Goal: Task Accomplishment & Management: Manage account settings

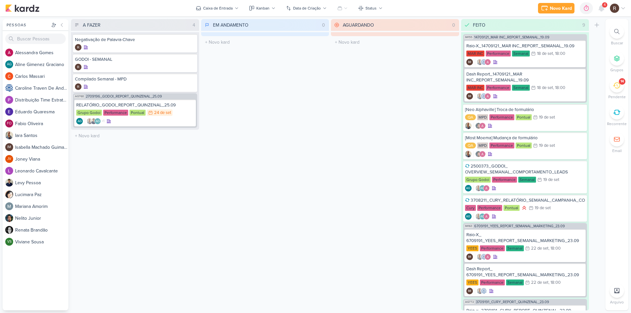
click at [604, 7] on span "4" at bounding box center [605, 4] width 2 height 5
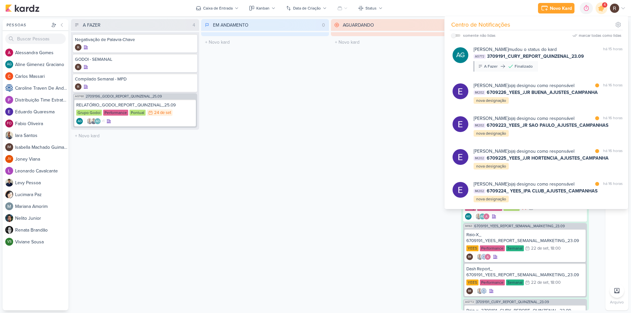
click at [407, 80] on div "AGUARDANDO 0 Mover Para Esquerda Mover Para Direita [GEOGRAPHIC_DATA] O título …" at bounding box center [395, 165] width 128 height 292
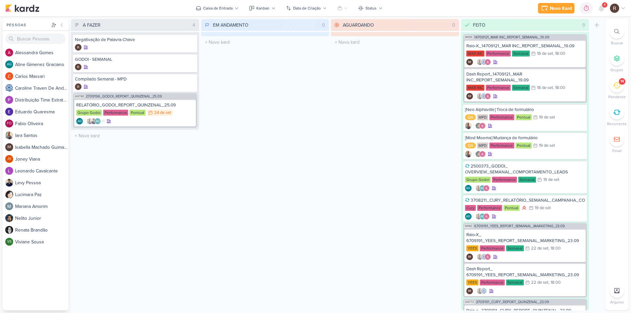
click at [612, 82] on div "14" at bounding box center [617, 85] width 14 height 14
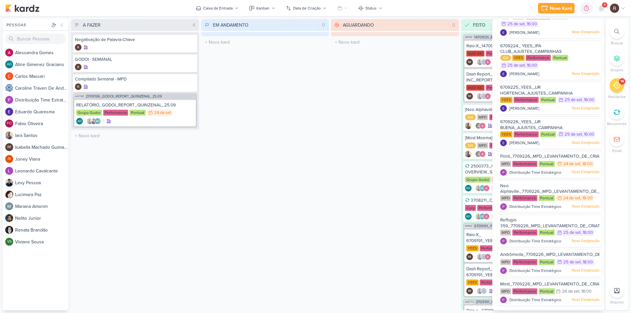
scroll to position [238, 0]
click at [531, 157] on span "Florá_7709226_MPD_LEVANTAMENTO_DE_CRIATIVOS_ATIVOS" at bounding box center [564, 156] width 129 height 5
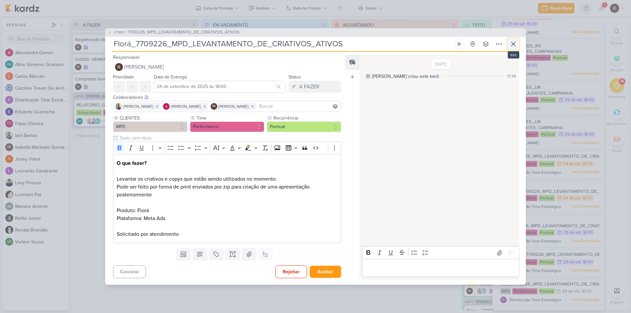
click at [511, 48] on icon at bounding box center [514, 44] width 8 height 8
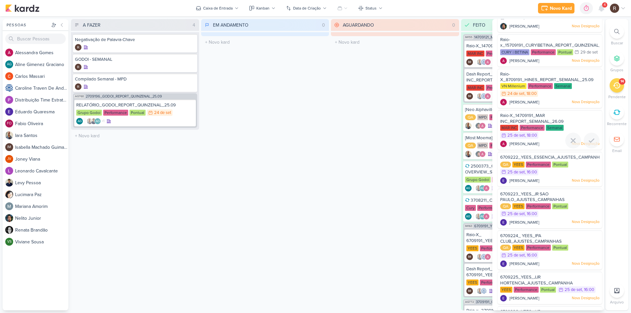
scroll to position [8, 0]
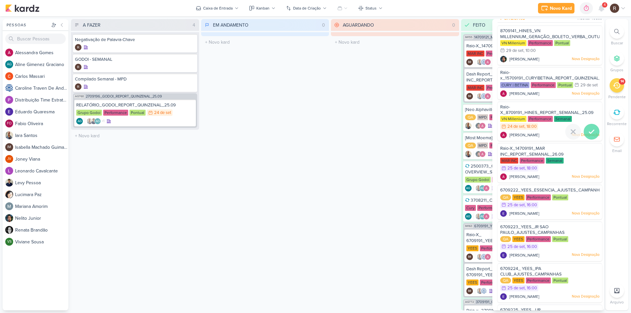
click at [589, 136] on icon at bounding box center [592, 132] width 8 height 8
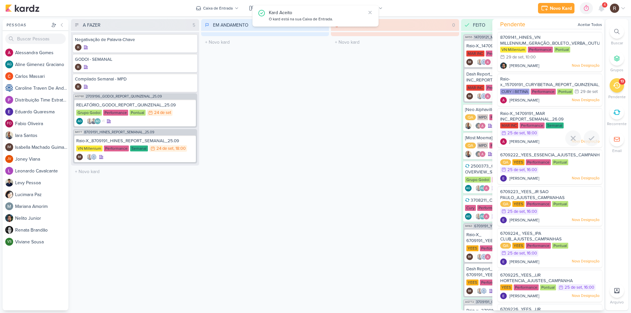
scroll to position [0, 0]
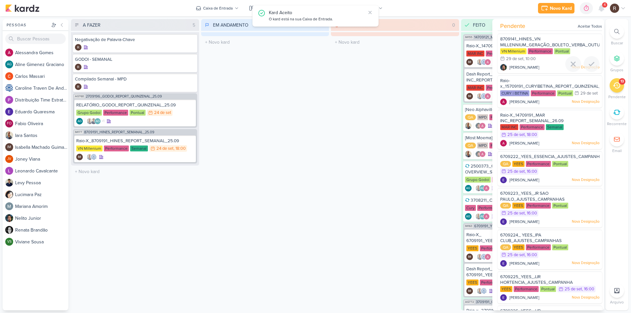
click at [526, 70] on div at bounding box center [550, 71] width 105 height 5
click at [524, 50] on div "VN Millenium" at bounding box center [513, 51] width 26 height 6
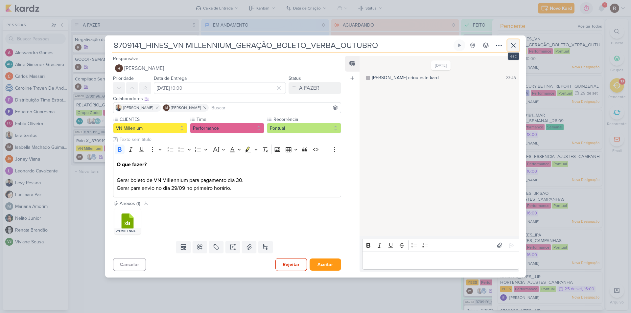
click at [510, 44] on icon at bounding box center [514, 45] width 8 height 8
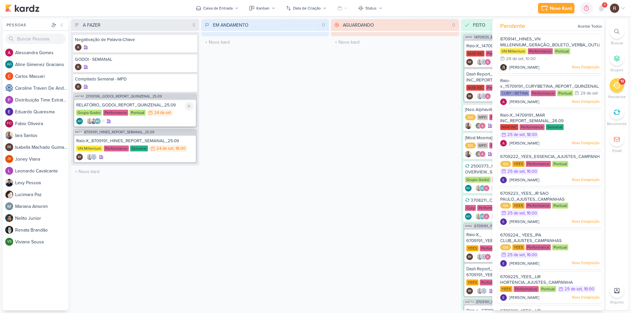
click at [175, 109] on div "RELATÓRIO_GODOI_REPORT_QUINZENAL_25.09 Grupo Godoi Performance Pontual 24/9 [DA…" at bounding box center [135, 113] width 122 height 27
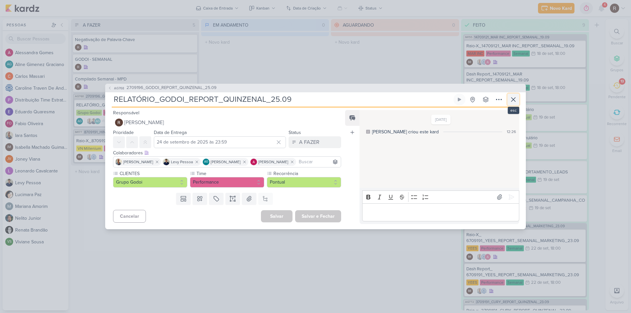
click at [513, 96] on icon at bounding box center [514, 100] width 8 height 8
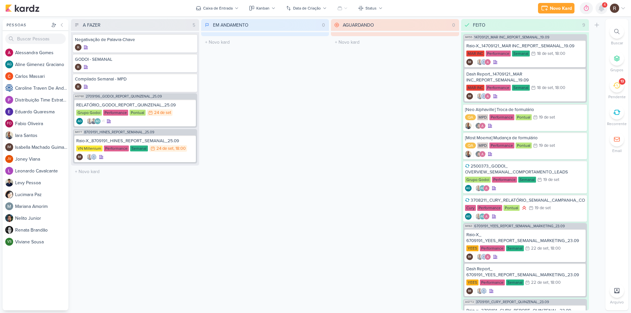
click at [600, 9] on icon at bounding box center [601, 8] width 5 height 6
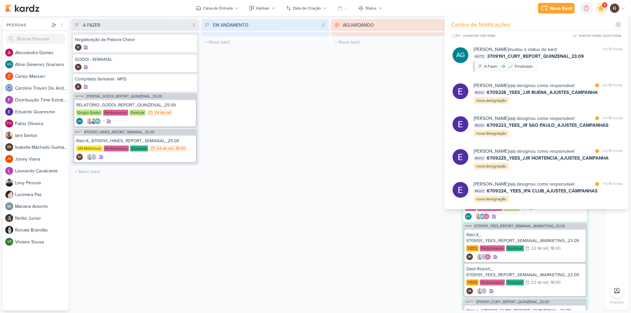
click at [344, 120] on div "AGUARDANDO 0 Mover Para Esquerda Mover Para Direita [GEOGRAPHIC_DATA] O título …" at bounding box center [395, 165] width 128 height 292
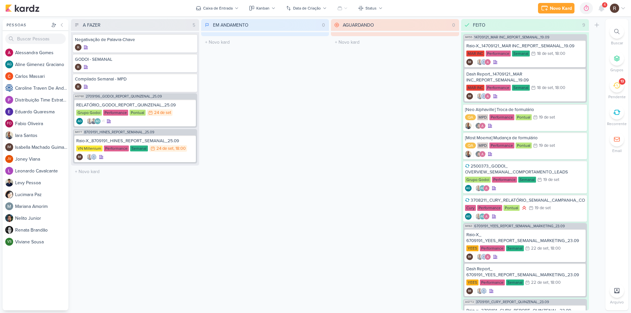
click at [621, 84] on div "13" at bounding box center [622, 81] width 3 height 5
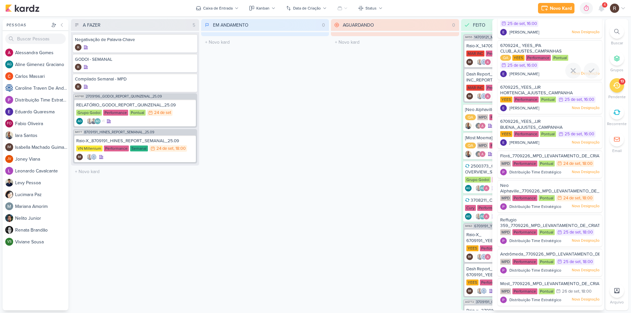
scroll to position [197, 0]
click at [534, 175] on div at bounding box center [550, 176] width 105 height 5
click at [531, 164] on div "Performance" at bounding box center [525, 164] width 25 height 6
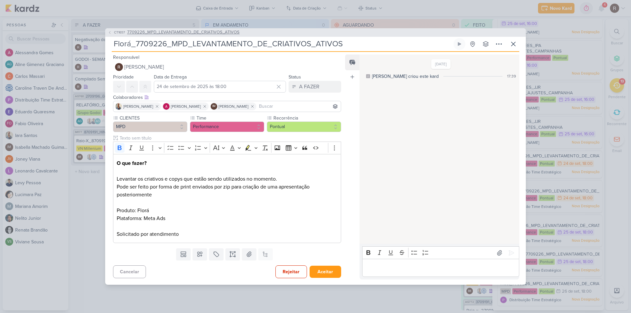
click at [230, 35] on span "7709226_MPD_LEVANTAMENTO_DE_CRIATIVOS_ATIVOS" at bounding box center [183, 32] width 112 height 7
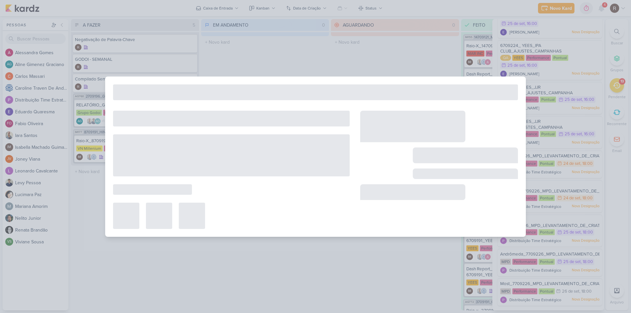
type input "7709226_MPD_LEVANTAMENTO_DE_CRIATIVOS_ATIVOS"
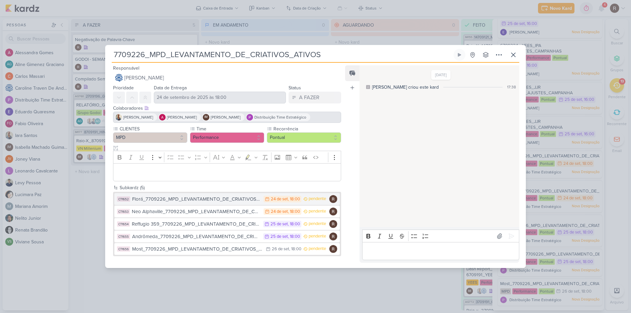
click at [220, 200] on div "Florá_7709226_MPD_LEVANTAMENTO_DE_CRIATIVOS_ATIVOS" at bounding box center [196, 200] width 128 height 8
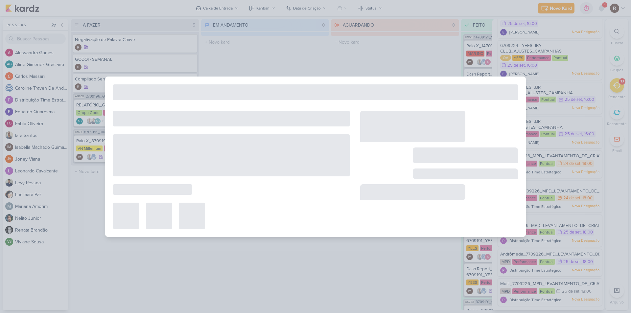
type input "Florá_7709226_MPD_LEVANTAMENTO_DE_CRIATIVOS_ATIVOS"
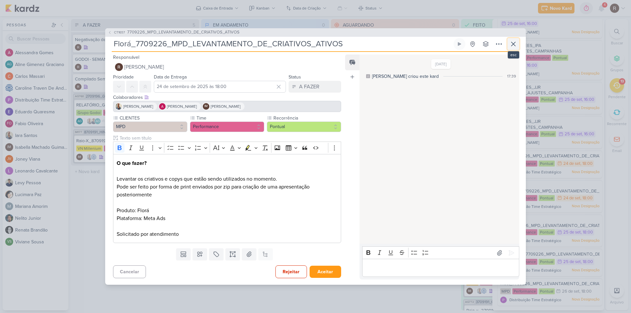
click at [515, 44] on icon at bounding box center [514, 44] width 8 height 8
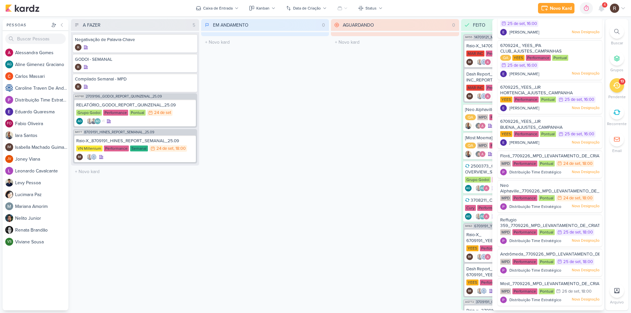
click at [334, 155] on div "AGUARDANDO 0 Mover Para Esquerda Mover Para Direita [GEOGRAPHIC_DATA] O título …" at bounding box center [395, 165] width 128 height 292
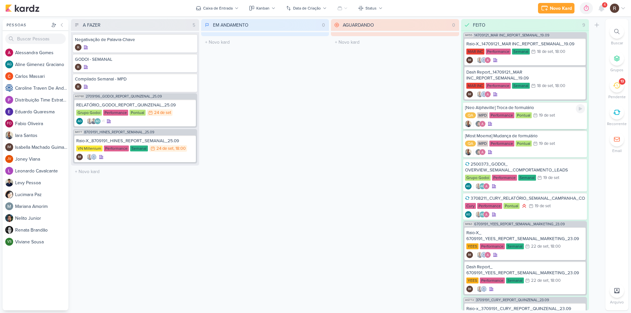
scroll to position [0, 0]
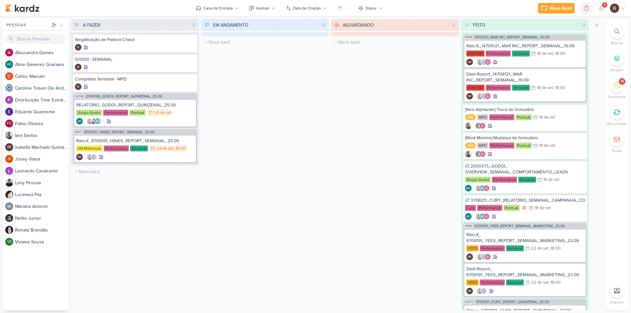
click at [616, 90] on div "13" at bounding box center [617, 85] width 14 height 14
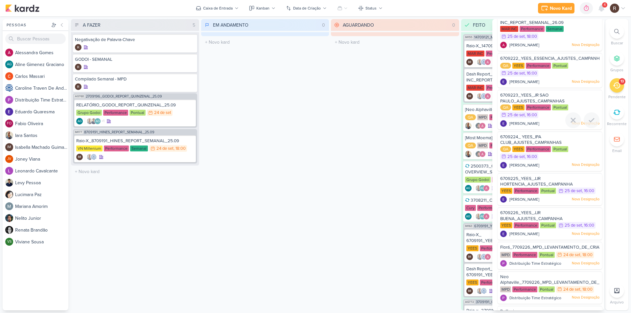
scroll to position [65, 0]
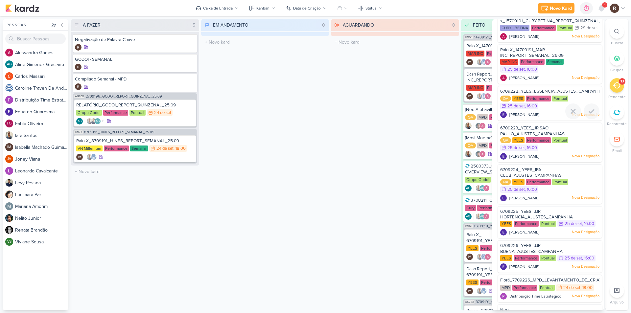
click at [528, 96] on div "6709222_YEES_ESSENCIA_AJUSTES_CAMPANHAS" at bounding box center [549, 91] width 99 height 7
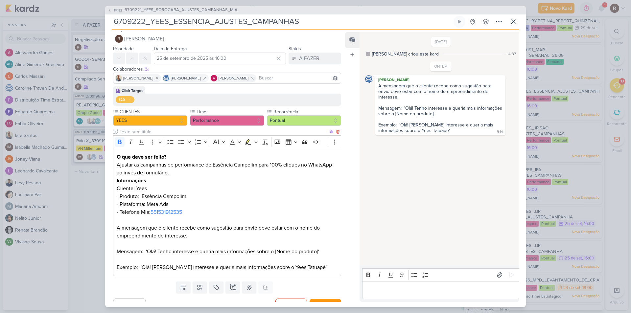
scroll to position [0, 0]
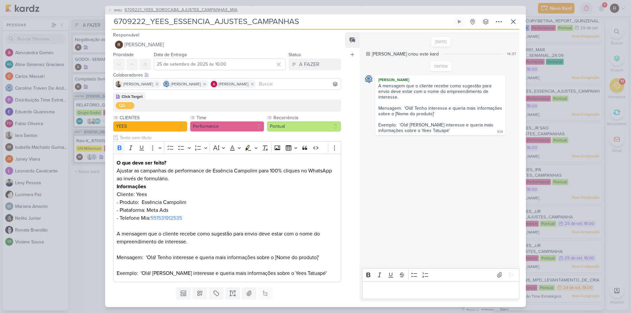
click at [183, 12] on span "6709221_YEES_SOROCABA_AJUSTES_CAMPANHAS_MIA" at bounding box center [181, 10] width 113 height 7
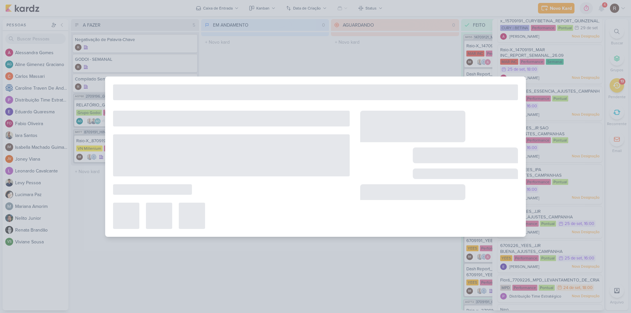
type input "6709221_YEES_SOROCABA_AJUSTES_CAMPANHAS_MIA"
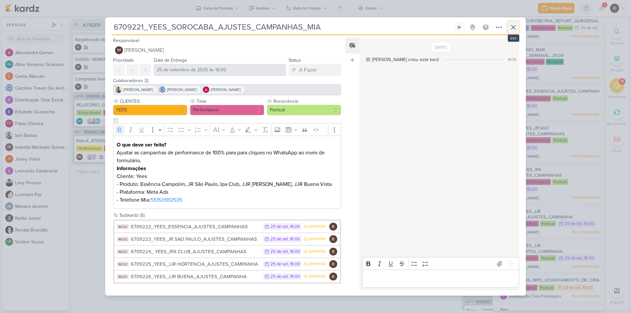
click at [519, 26] on button at bounding box center [514, 27] width 12 height 12
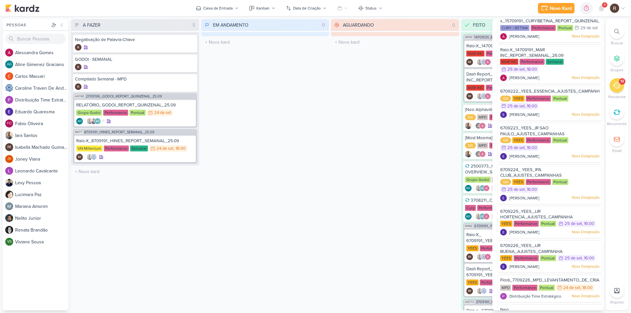
click at [363, 96] on div "AGUARDANDO 0 Mover Para Esquerda Mover Para Direita [GEOGRAPHIC_DATA] O título …" at bounding box center [395, 165] width 128 height 292
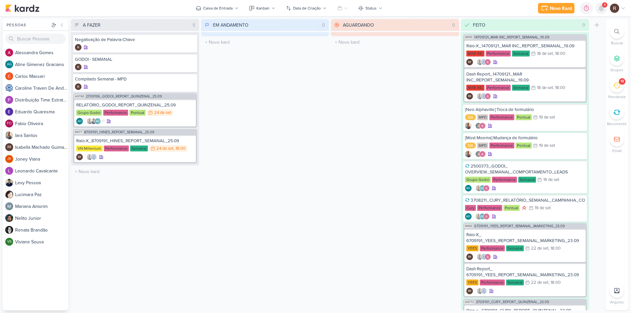
click at [603, 7] on icon at bounding box center [601, 8] width 5 height 6
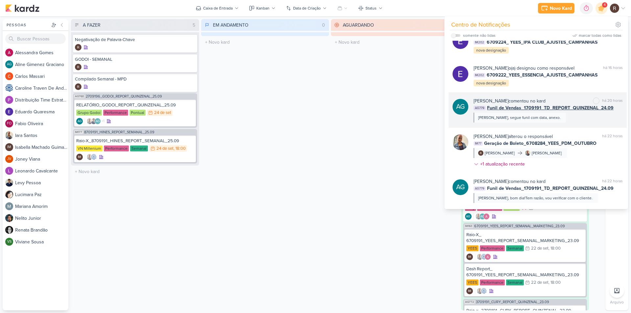
scroll to position [230, 0]
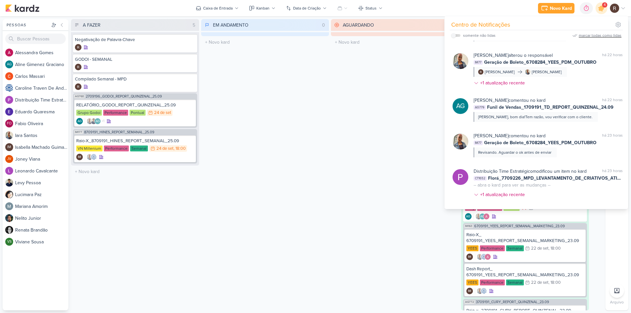
click at [593, 37] on div "marcar todas como lidas" at bounding box center [600, 36] width 43 height 6
click at [375, 126] on div "AGUARDANDO 0 Mover Para Esquerda Mover Para Direita [GEOGRAPHIC_DATA] O título …" at bounding box center [395, 165] width 128 height 292
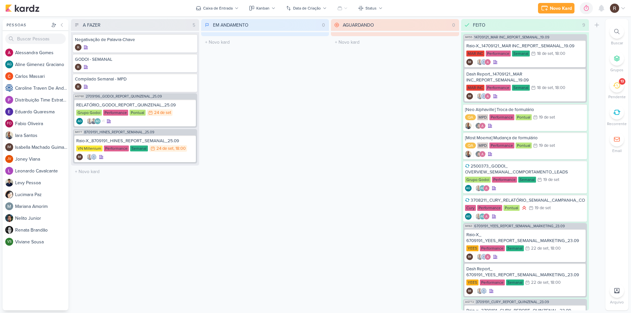
click at [622, 86] on div "13" at bounding box center [617, 85] width 14 height 14
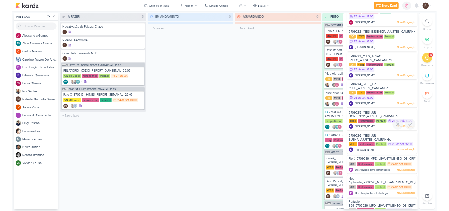
scroll to position [98, 0]
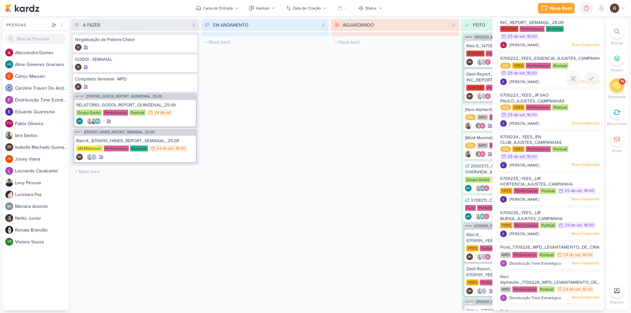
click at [516, 85] on span "[PERSON_NAME]" at bounding box center [525, 82] width 30 height 6
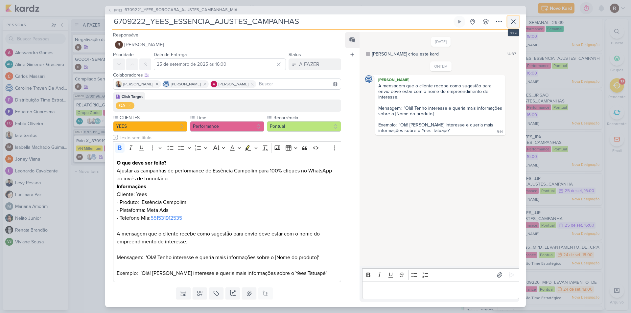
click at [512, 22] on icon at bounding box center [514, 22] width 8 height 8
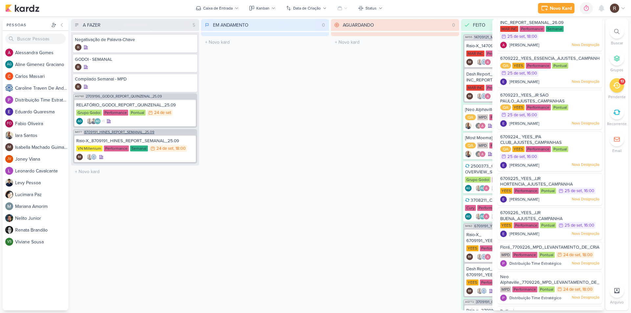
click at [128, 134] on span "8709191_HINES_REPORT_SEMANAL_25.09" at bounding box center [119, 133] width 70 height 4
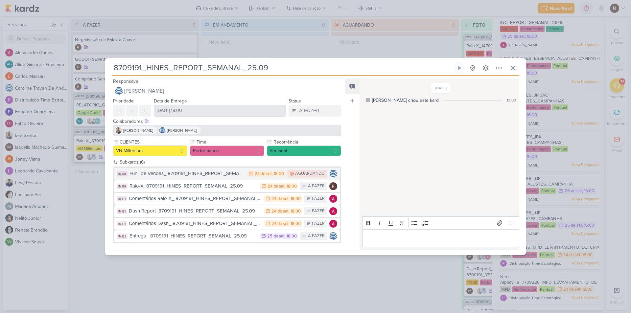
click at [237, 177] on div "Funil de Vendas_ 8709191_HINES_REPORT_SEMANAL_25.09" at bounding box center [187, 174] width 115 height 8
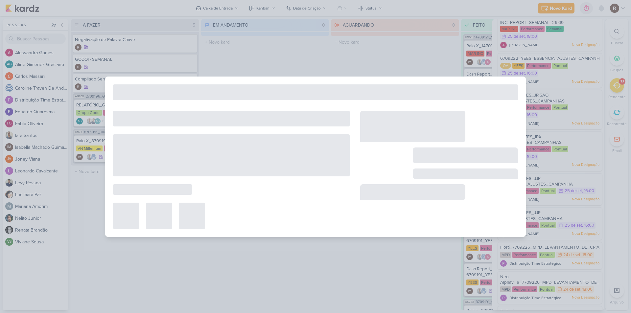
type input "Funil de Vendas_ 8709191_HINES_REPORT_SEMANAL_25.09"
type input "24 de setembro de 2025 às 18:00"
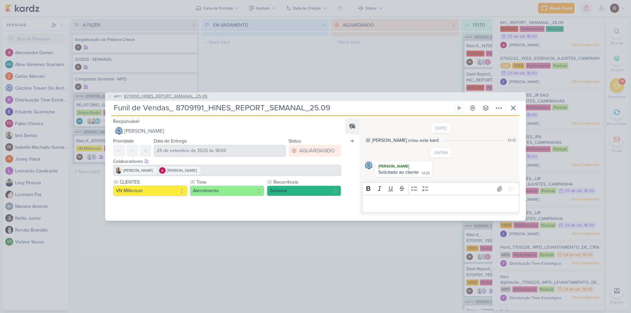
click at [109, 97] on icon at bounding box center [110, 97] width 4 height 4
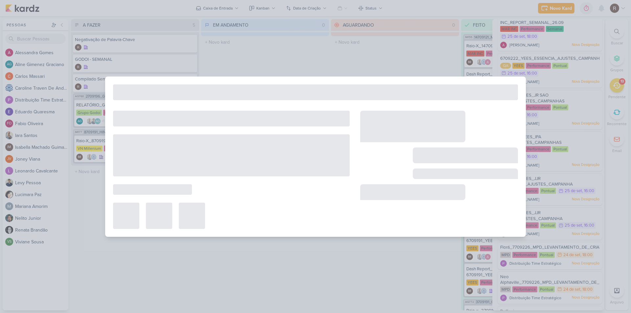
type input "8709191_HINES_REPORT_SEMANAL_25.09"
type input "[DATE] 18:00"
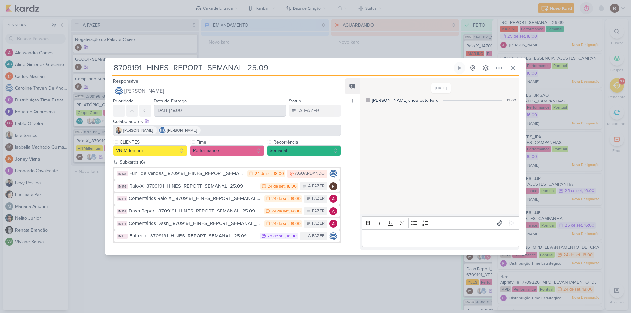
click at [83, 202] on div "8709191_HINES_REPORT_SEMANAL_25.09 Criado por [PERSON_NAME]" at bounding box center [315, 156] width 631 height 313
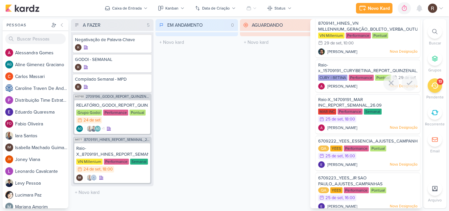
scroll to position [0, 0]
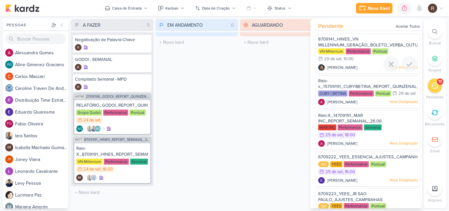
click at [335, 66] on span "[PERSON_NAME]" at bounding box center [342, 67] width 30 height 6
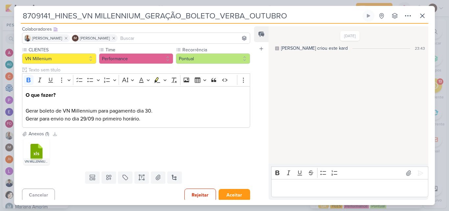
scroll to position [43, 0]
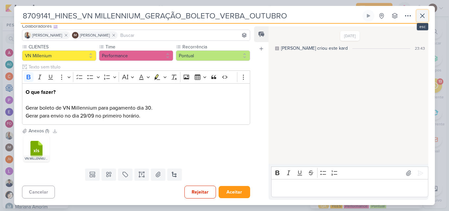
click at [422, 16] on icon at bounding box center [422, 16] width 4 height 4
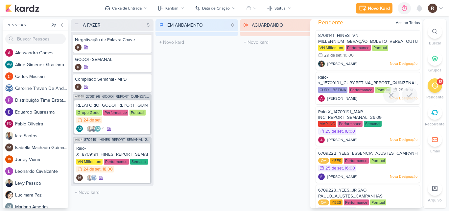
scroll to position [0, 0]
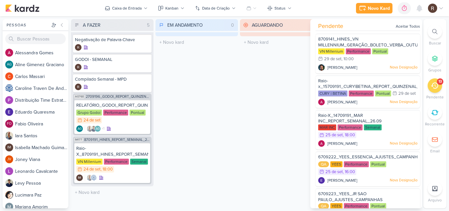
click at [254, 79] on div "AGUARDANDO 0 Mover Para Esquerda Mover Para Direita [GEOGRAPHIC_DATA] O título …" at bounding box center [281, 113] width 83 height 189
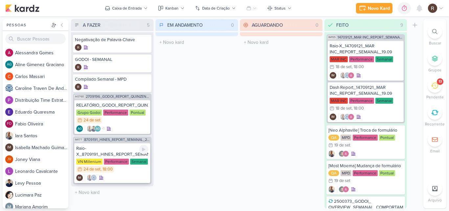
click at [119, 157] on div "Raio-X_8709191_HINES_REPORT_SEMANAL_25.09" at bounding box center [112, 151] width 72 height 12
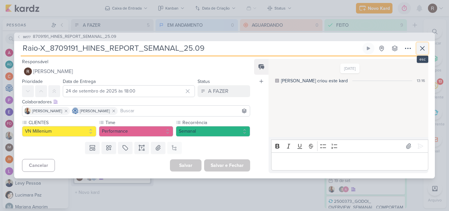
click at [419, 48] on icon at bounding box center [422, 48] width 8 height 8
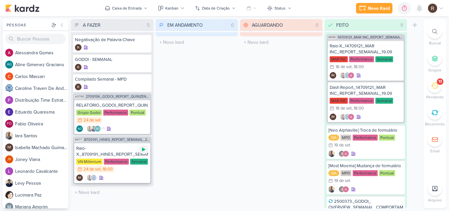
click at [143, 150] on icon at bounding box center [143, 150] width 3 height 4
click at [117, 152] on div "Raio-X_8709191_HINES_REPORT_SEMANAL_25.09" at bounding box center [112, 151] width 72 height 12
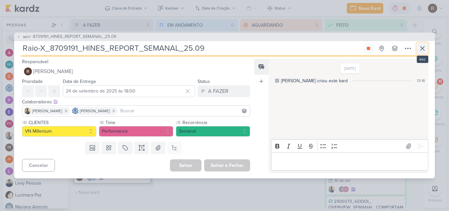
click at [425, 49] on icon at bounding box center [422, 48] width 8 height 8
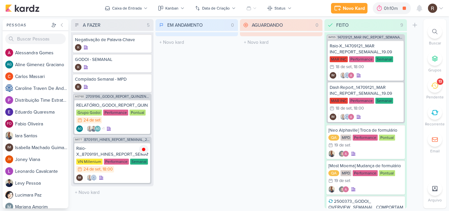
click at [433, 84] on icon at bounding box center [434, 86] width 7 height 6
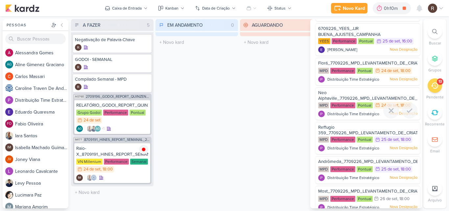
scroll to position [267, 0]
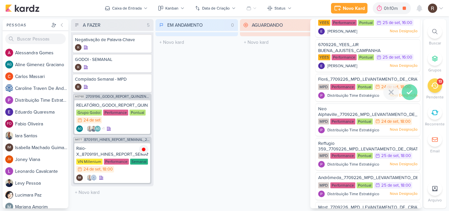
click at [410, 96] on icon at bounding box center [410, 92] width 8 height 8
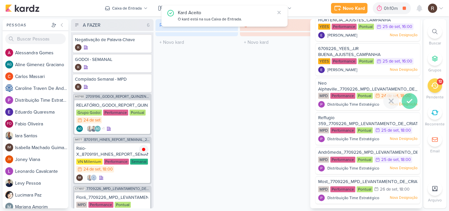
click at [408, 105] on icon at bounding box center [410, 101] width 8 height 8
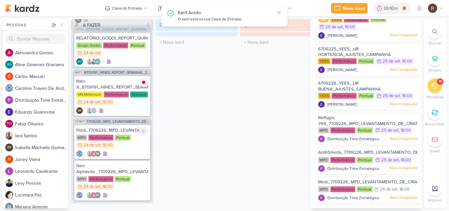
scroll to position [75, 0]
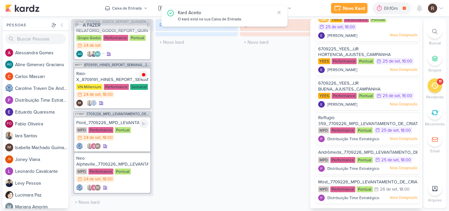
click at [113, 140] on div "24/9 [DATE] 18:00" at bounding box center [95, 137] width 38 height 7
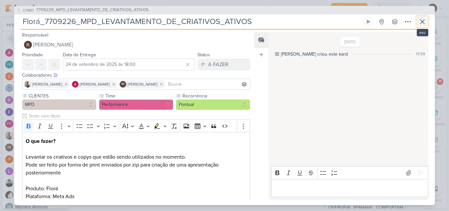
click at [421, 22] on icon at bounding box center [422, 22] width 8 height 8
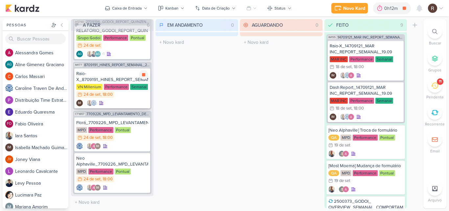
click at [109, 81] on div "Raio-X_8709191_HINES_REPORT_SEMANAL_25.09" at bounding box center [112, 77] width 72 height 12
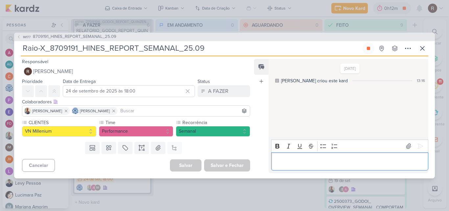
click at [291, 161] on p "Editor editing area: main" at bounding box center [349, 161] width 150 height 8
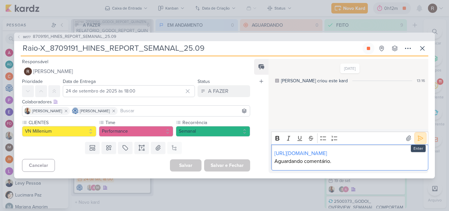
click at [417, 135] on icon at bounding box center [420, 138] width 7 height 7
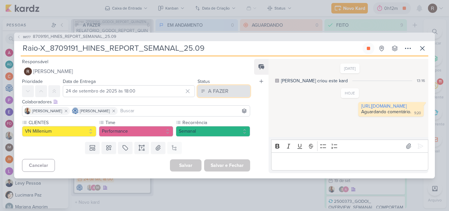
click at [234, 94] on button "A FAZER" at bounding box center [224, 91] width 53 height 12
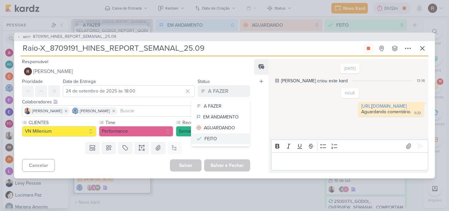
click at [220, 135] on button "FEITO" at bounding box center [220, 138] width 59 height 11
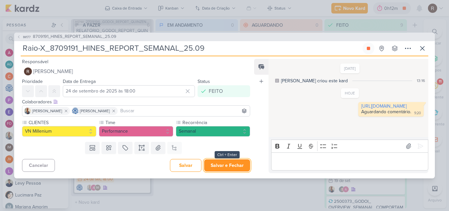
click at [227, 163] on button "Salvar e Fechar" at bounding box center [227, 165] width 46 height 12
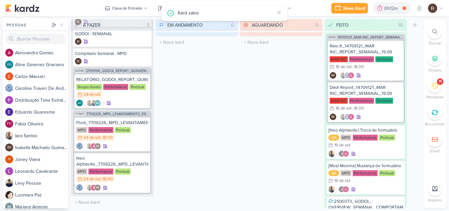
scroll to position [26, 0]
click at [144, 126] on icon at bounding box center [143, 123] width 5 height 5
